Goal: Information Seeking & Learning: Find specific fact

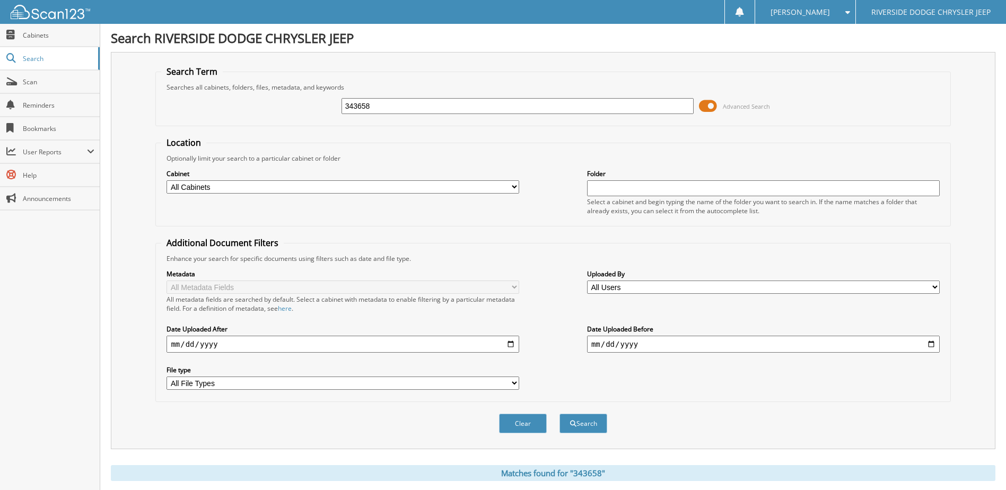
click at [379, 109] on input "343658" at bounding box center [518, 106] width 353 height 16
drag, startPoint x: 365, startPoint y: 109, endPoint x: 242, endPoint y: 116, distance: 123.8
click at [242, 116] on div "343658 Advanced Search" at bounding box center [552, 106] width 783 height 29
type input "354494"
click at [560, 414] on button "Search" at bounding box center [584, 424] width 48 height 20
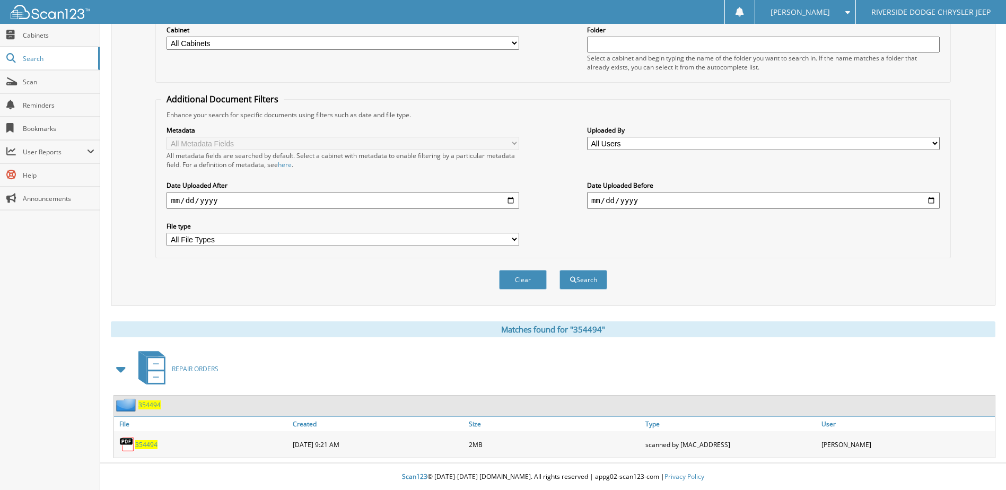
click at [137, 446] on span "354494" at bounding box center [146, 444] width 22 height 9
